Goal: Task Accomplishment & Management: Manage account settings

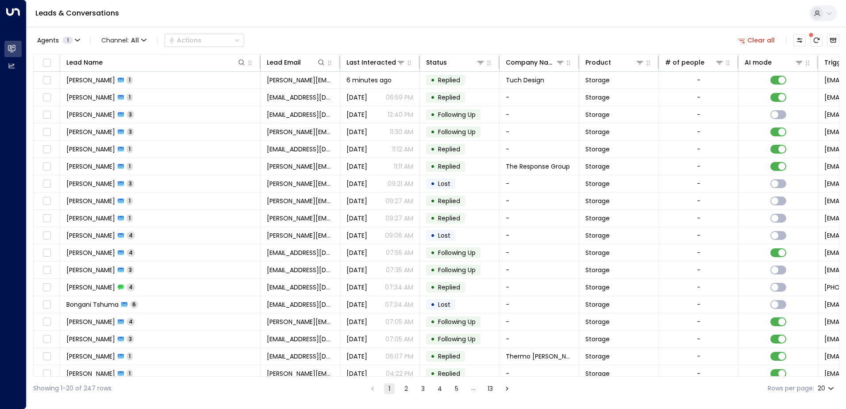
drag, startPoint x: 501, startPoint y: 378, endPoint x: 510, endPoint y: 376, distance: 9.0
click at [510, 376] on div "Agents 1 Channel: All Actions Clear all Lead Name Lead Email Last Interacted St…" at bounding box center [436, 213] width 806 height 373
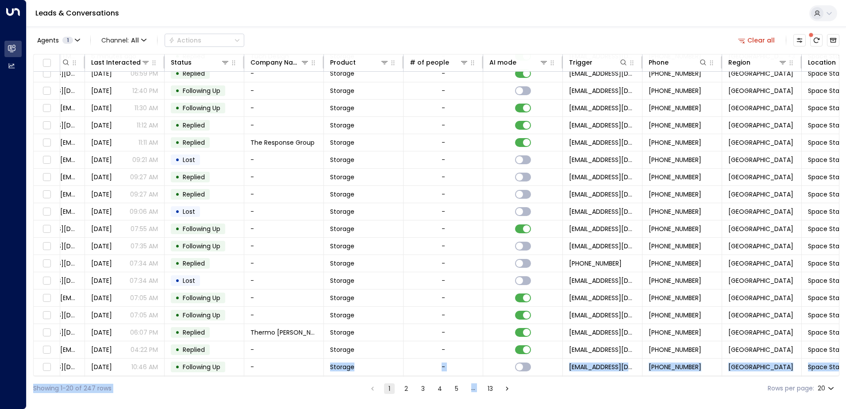
scroll to position [24, 301]
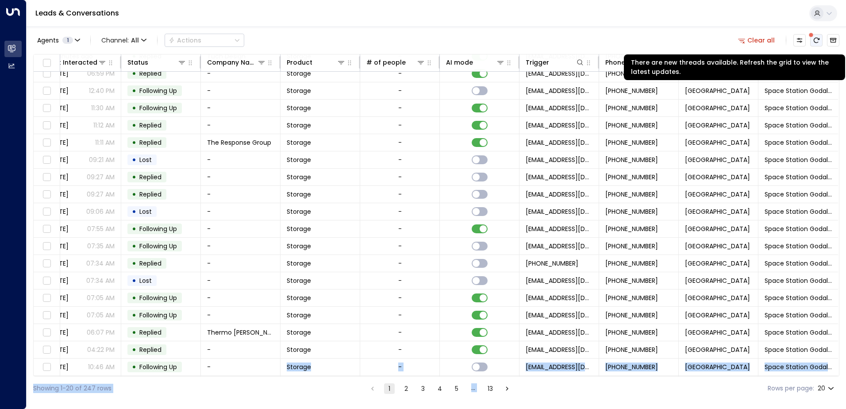
click at [818, 45] on button "There are new threads available. Refresh the grid to view the latest updates." at bounding box center [816, 40] width 12 height 12
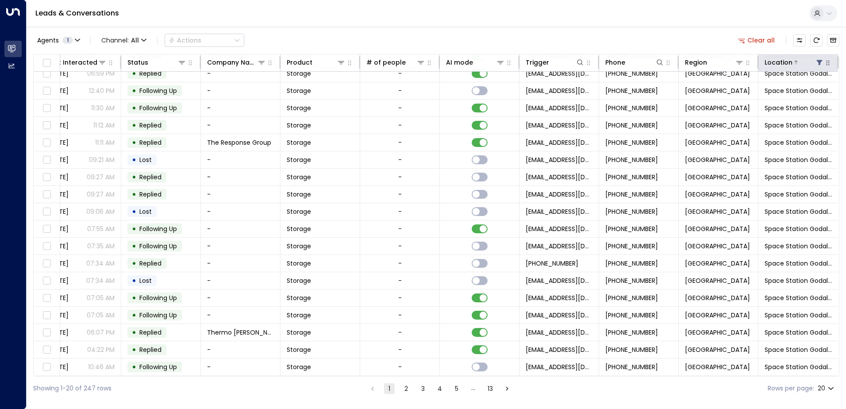
click at [793, 60] on icon at bounding box center [795, 62] width 5 height 5
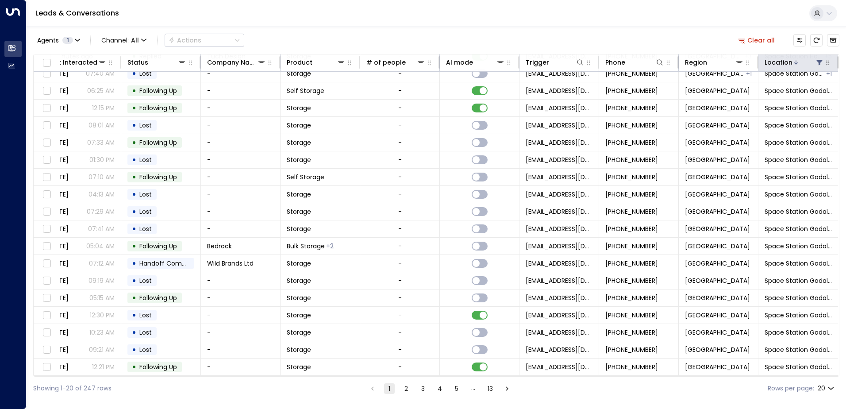
click at [793, 60] on icon at bounding box center [795, 62] width 5 height 5
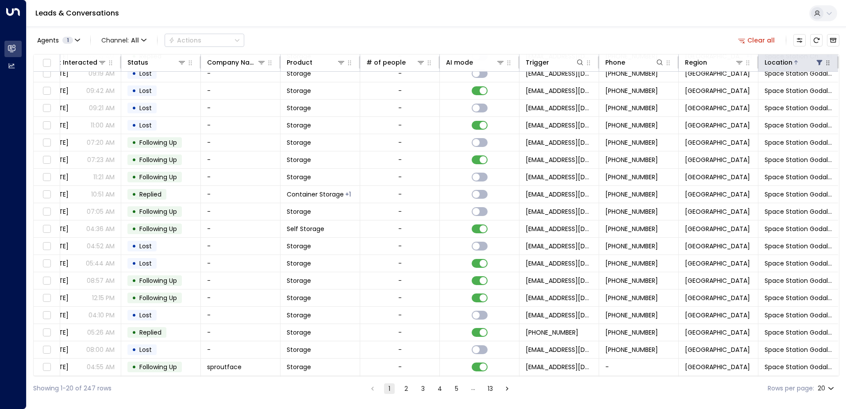
click at [793, 60] on icon at bounding box center [795, 62] width 5 height 5
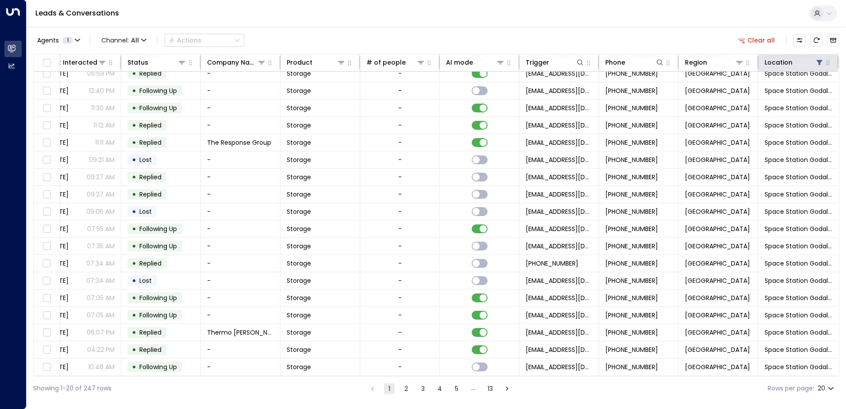
click at [781, 68] on th "Location" at bounding box center [798, 62] width 80 height 17
click at [783, 65] on div "Location" at bounding box center [779, 62] width 28 height 11
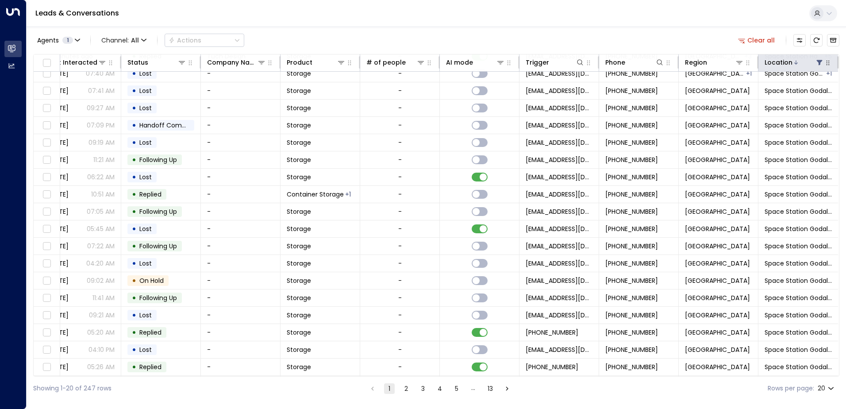
click at [809, 63] on div at bounding box center [807, 62] width 31 height 9
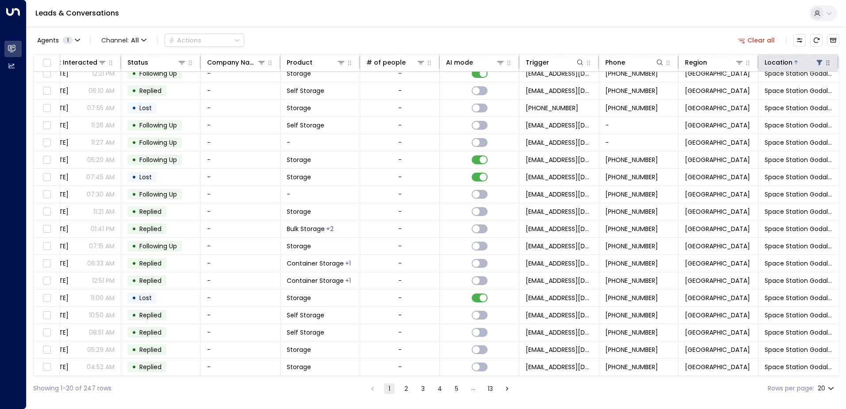
click at [809, 62] on div at bounding box center [807, 62] width 31 height 9
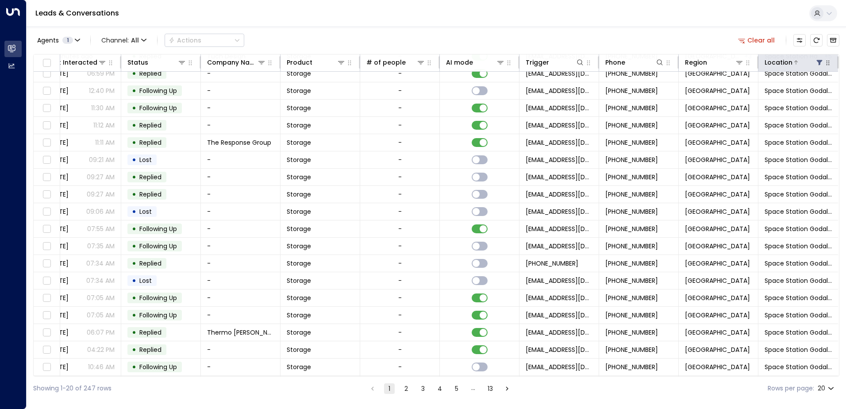
click at [815, 61] on button at bounding box center [819, 62] width 9 height 9
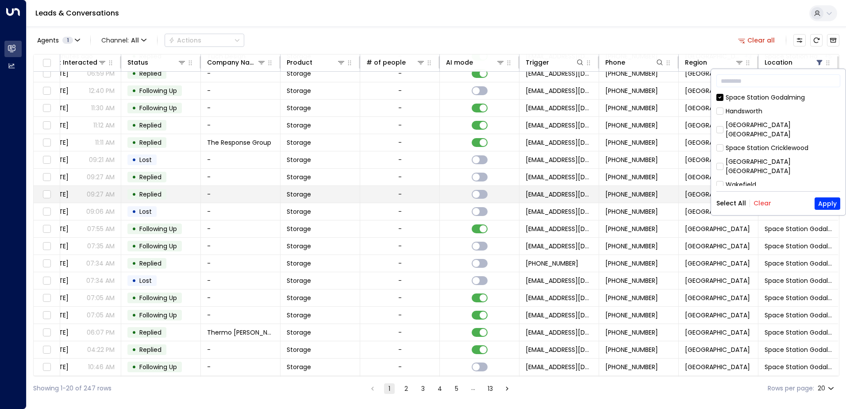
click at [823, 205] on button "Apply" at bounding box center [828, 203] width 26 height 12
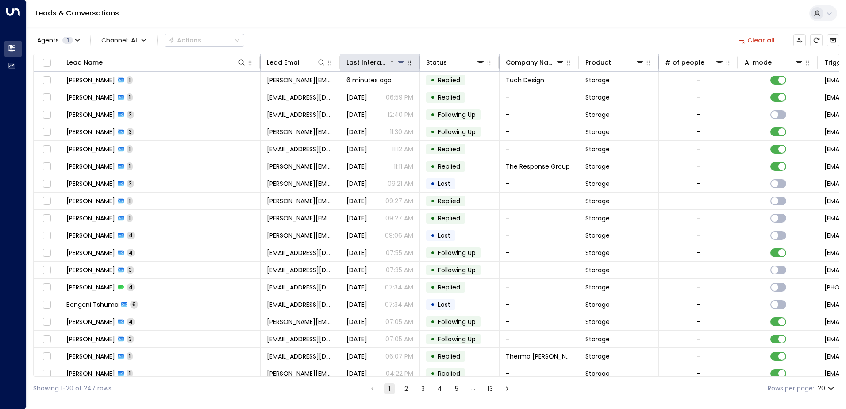
click at [383, 57] on div "Last Interacted" at bounding box center [367, 62] width 42 height 11
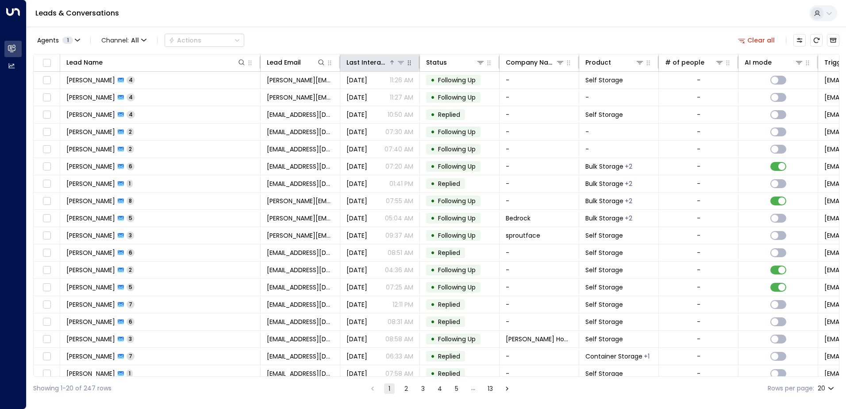
click at [379, 61] on div "Last Interacted" at bounding box center [367, 62] width 42 height 11
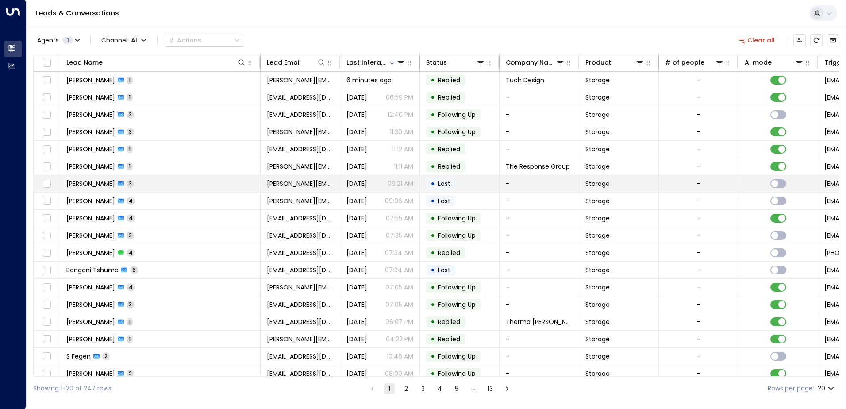
click at [151, 177] on td "[PERSON_NAME] 3" at bounding box center [160, 183] width 200 height 17
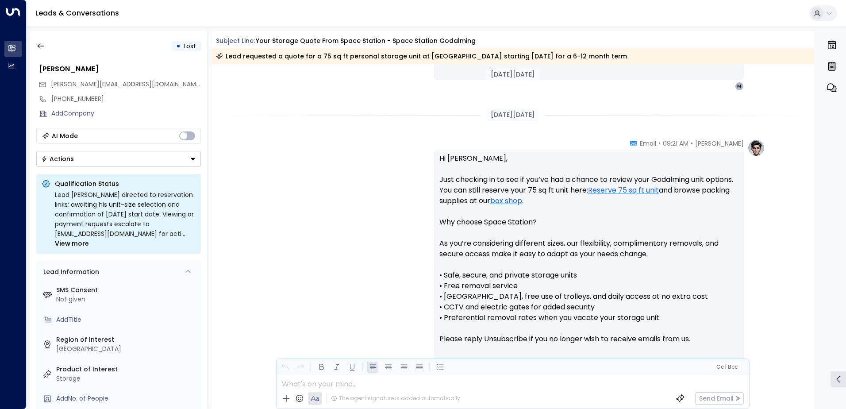
scroll to position [534, 0]
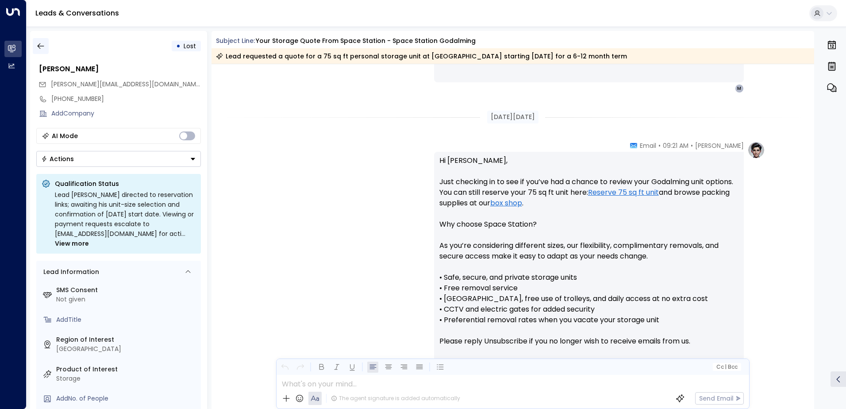
click at [45, 46] on icon "button" at bounding box center [40, 46] width 9 height 9
